Goal: Task Accomplishment & Management: Manage account settings

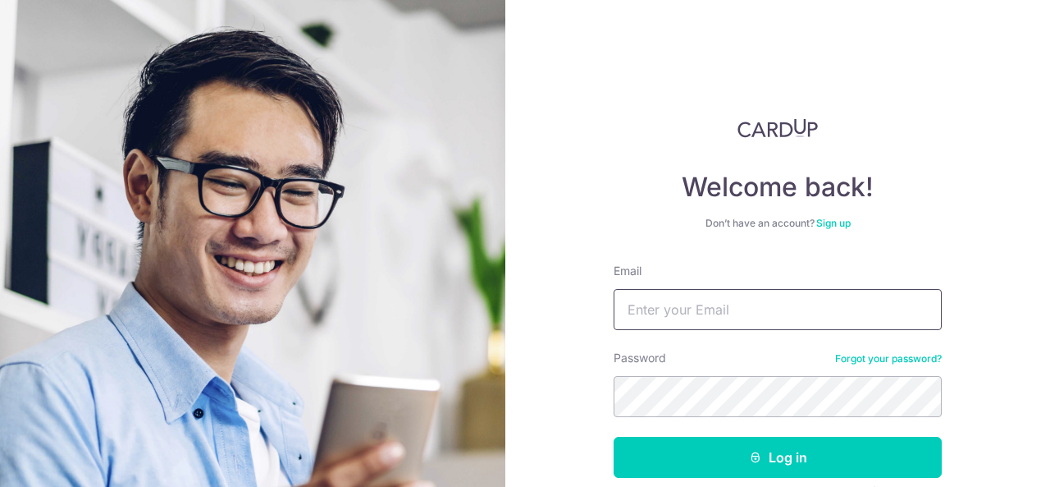
click at [647, 306] on input "Email" at bounding box center [778, 309] width 328 height 41
type input "[EMAIL_ADDRESS][DOMAIN_NAME]"
click at [614, 437] on button "Log in" at bounding box center [778, 457] width 328 height 41
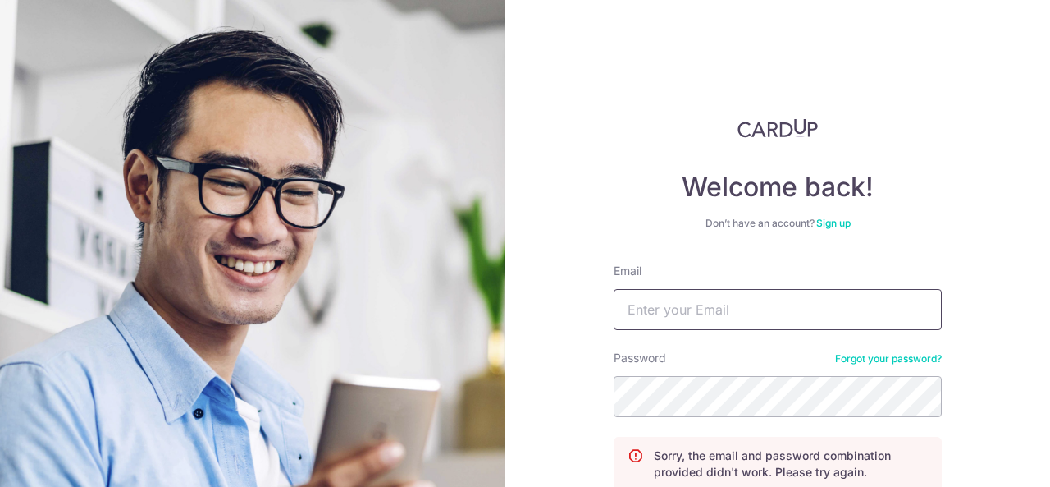
click at [766, 309] on input "Email" at bounding box center [778, 309] width 328 height 41
type input "[EMAIL_ADDRESS][DOMAIN_NAME]"
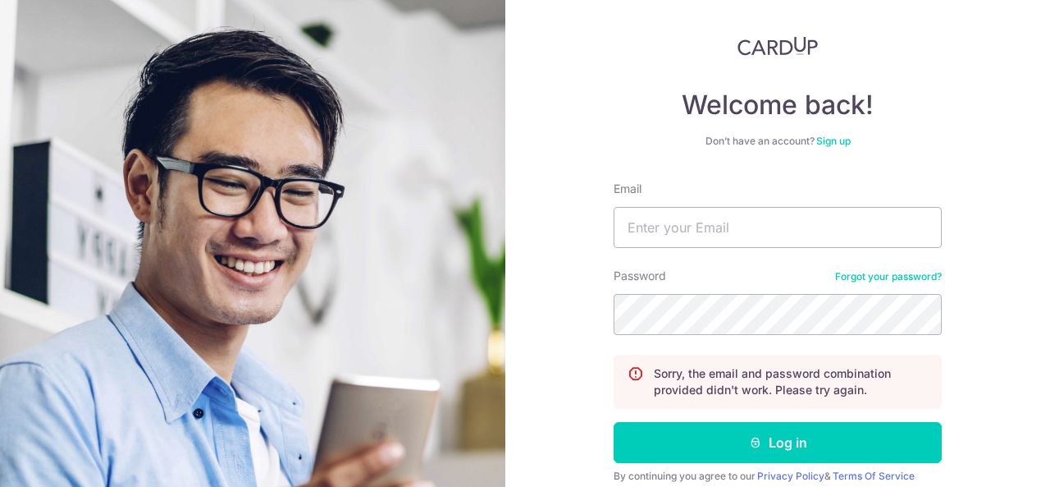
scroll to position [149, 0]
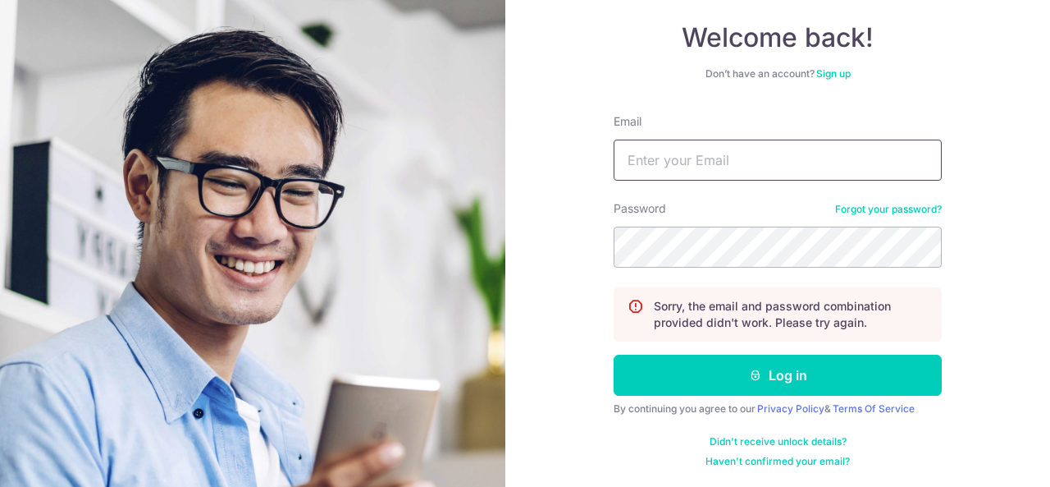
click at [752, 155] on input "Email" at bounding box center [778, 159] width 328 height 41
type input "[EMAIL_ADDRESS][DOMAIN_NAME]"
click at [614, 354] on button "Log in" at bounding box center [778, 374] width 328 height 41
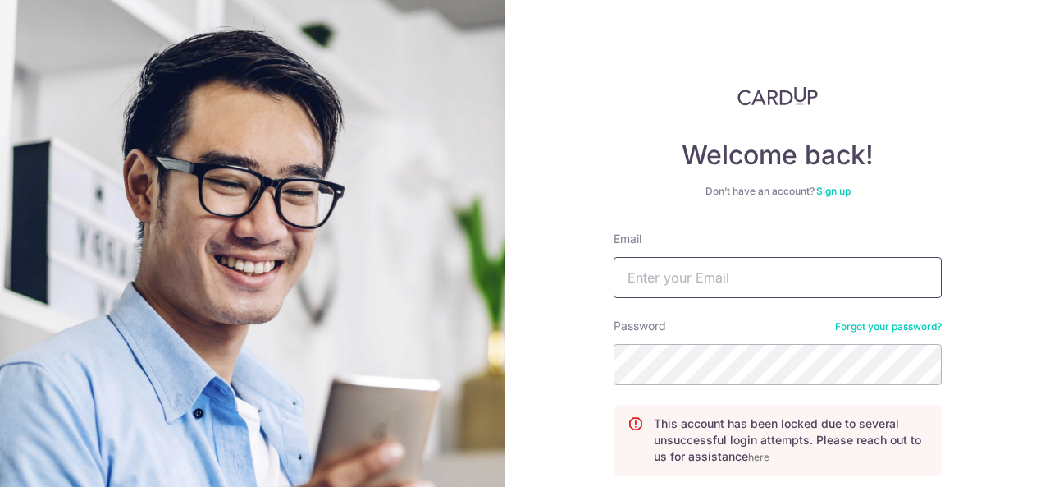
scroll to position [82, 0]
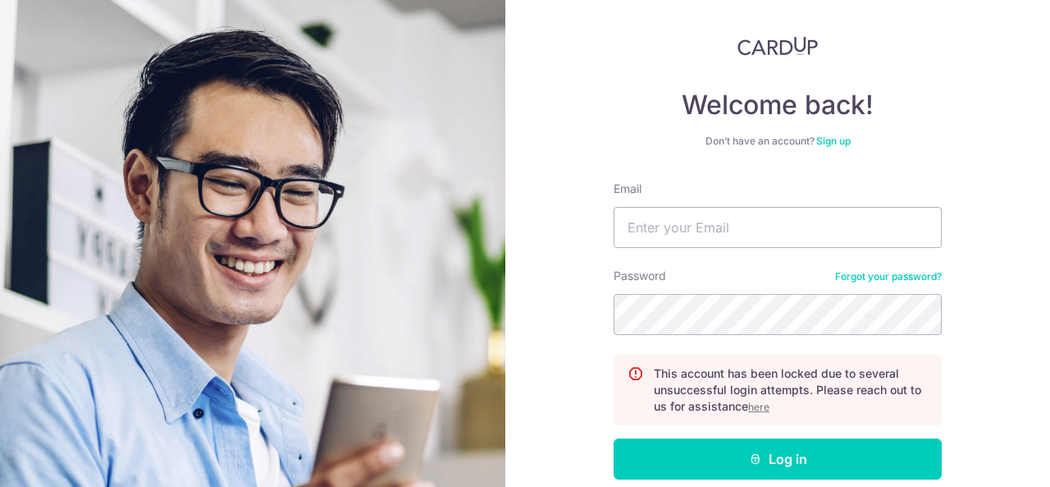
click at [757, 405] on u "here" at bounding box center [758, 406] width 21 height 12
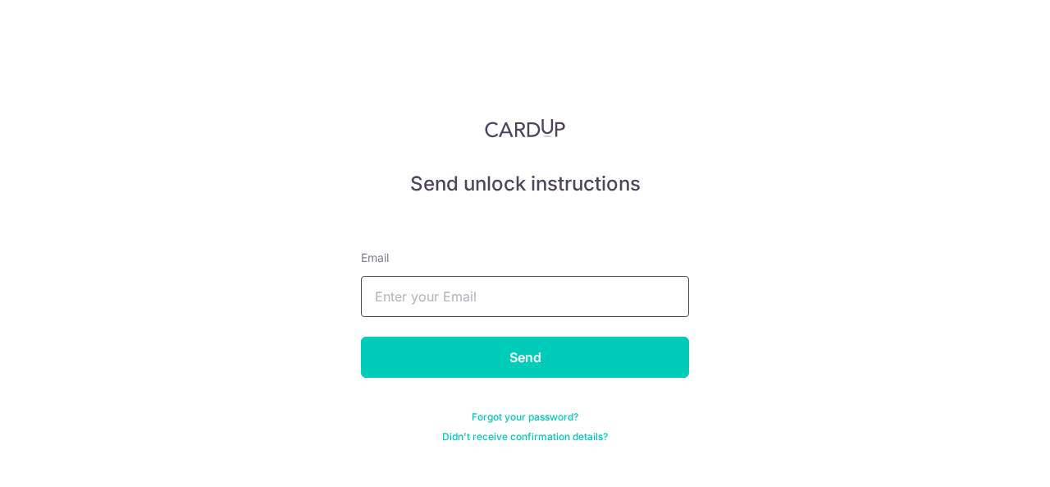
click at [625, 313] on input "text" at bounding box center [525, 296] width 328 height 41
type input "[EMAIL_ADDRESS][DOMAIN_NAME]"
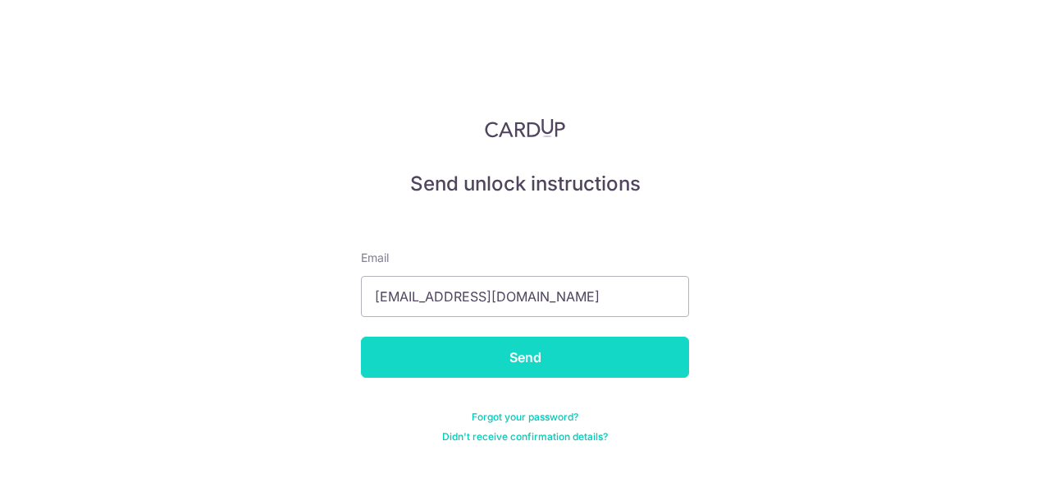
click at [515, 362] on input "Send" at bounding box center [525, 356] width 328 height 41
